Goal: Task Accomplishment & Management: Complete application form

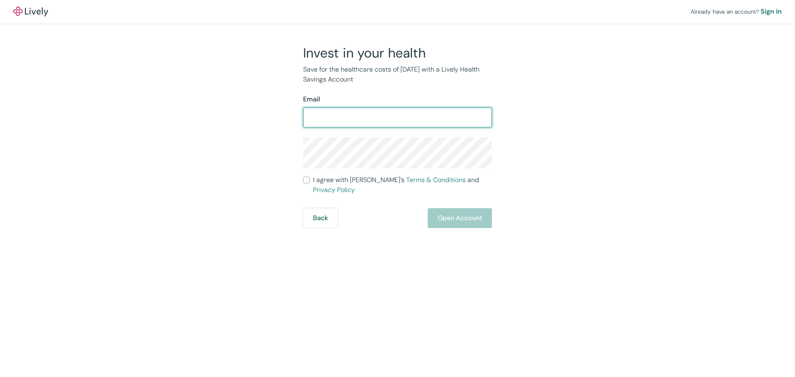
click at [355, 114] on input "Email" at bounding box center [397, 117] width 189 height 17
click at [317, 123] on input "Email" at bounding box center [397, 117] width 189 height 17
click at [311, 119] on input "Email" at bounding box center [397, 117] width 189 height 17
type input "[EMAIL_ADDRESS][DOMAIN_NAME]"
click at [634, 141] on div "Already have an account? Sign in Invest in your health Save for the healthcare …" at bounding box center [397, 114] width 795 height 228
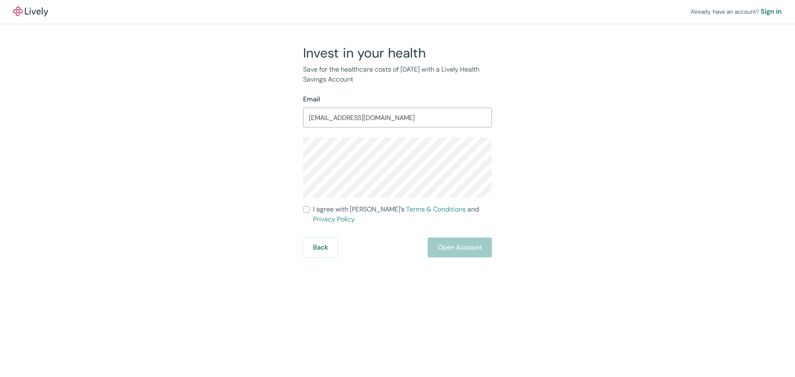
click at [308, 206] on input "I agree with Lively’s Terms & Conditions and Privacy Policy" at bounding box center [306, 209] width 7 height 7
checkbox input "true"
click at [479, 238] on button "Open Account" at bounding box center [460, 248] width 64 height 20
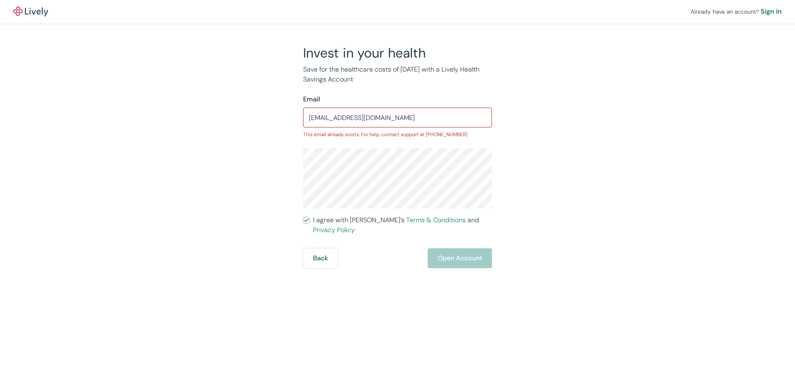
click at [360, 118] on input "[EMAIL_ADDRESS][DOMAIN_NAME]" at bounding box center [397, 117] width 189 height 17
click at [590, 131] on div "Invest in your health Save for the healthcare costs of [DATE] with a Lively Hea…" at bounding box center [393, 157] width 398 height 224
click at [397, 111] on input "[EMAIL_ADDRESS][DOMAIN_NAME]" at bounding box center [397, 117] width 189 height 17
drag, startPoint x: 462, startPoint y: 245, endPoint x: 471, endPoint y: 237, distance: 12.3
click at [462, 249] on div "Back Open Account" at bounding box center [397, 259] width 189 height 20
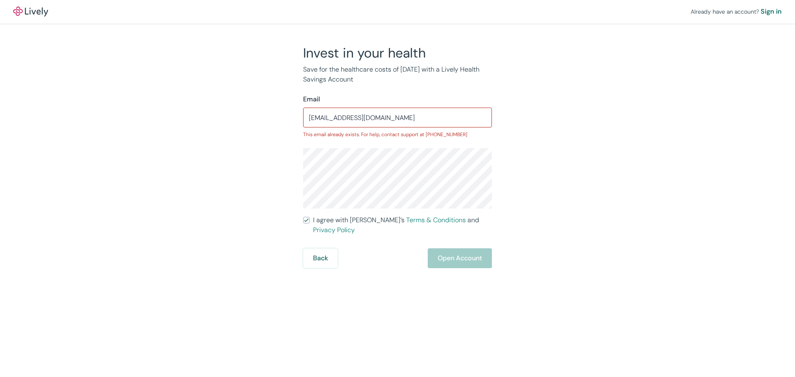
click at [566, 182] on div "Invest in your health Save for the healthcare costs of [DATE] with a Lively Hea…" at bounding box center [393, 157] width 398 height 224
click at [469, 109] on div "[EMAIL_ADDRESS][DOMAIN_NAME] ​" at bounding box center [397, 118] width 189 height 20
click at [258, 84] on div "Invest in your health Save for the healthcare costs of [DATE] with a Lively Hea…" at bounding box center [393, 157] width 398 height 224
